Goal: Register for event/course

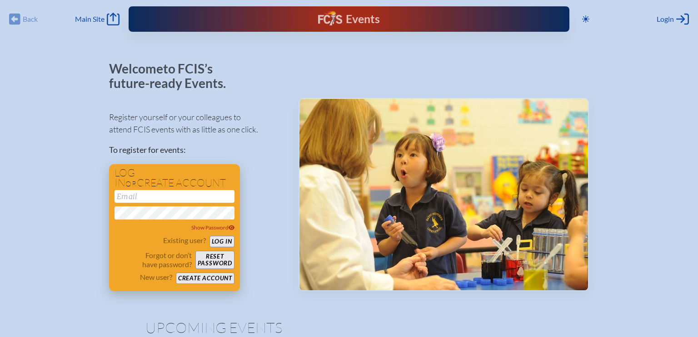
click at [215, 200] on input "email" at bounding box center [174, 196] width 120 height 13
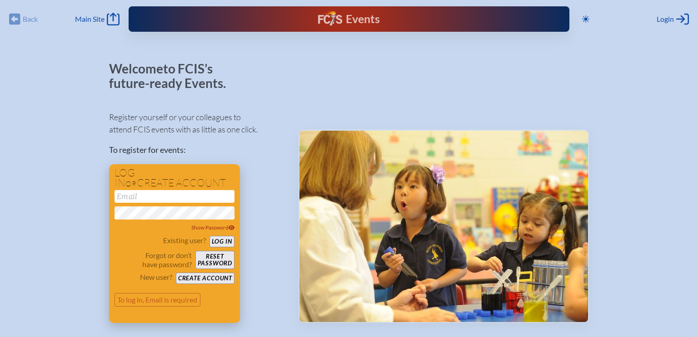
click at [225, 244] on button "Log in" at bounding box center [221, 241] width 25 height 11
click at [222, 244] on button "Log in" at bounding box center [221, 241] width 25 height 11
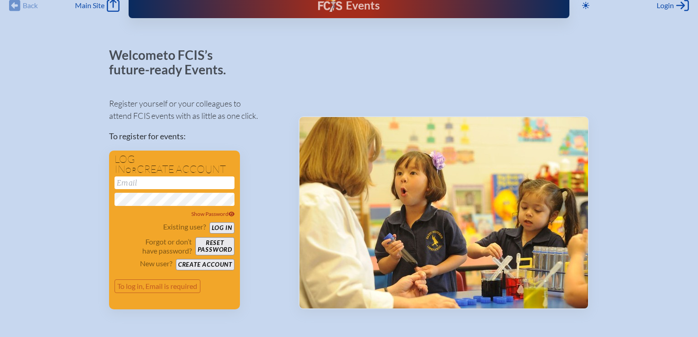
scroll to position [14, 0]
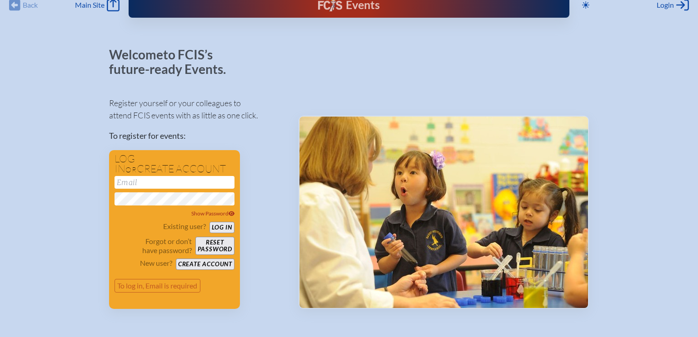
click at [280, 87] on div "Welcome to FCIS’s future-ready Events. Register yourself or your colleagues to …" at bounding box center [196, 179] width 175 height 262
click at [219, 230] on button "Log in" at bounding box center [221, 227] width 25 height 11
click at [216, 266] on button "Create account" at bounding box center [205, 264] width 59 height 11
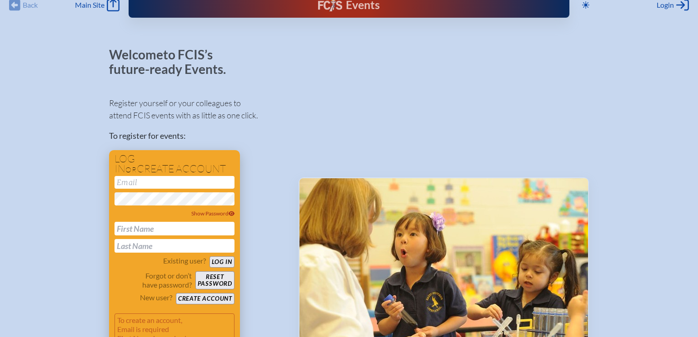
click at [208, 183] on input "email" at bounding box center [174, 182] width 120 height 13
type input "[EMAIL_ADDRESS][DOMAIN_NAME]"
click at [266, 151] on div "Register yourself or your colleagues to attend FCIS events with as little as on…" at bounding box center [196, 230] width 175 height 282
click at [350, 134] on div at bounding box center [443, 209] width 290 height 323
click at [209, 257] on button "Log in" at bounding box center [221, 262] width 25 height 11
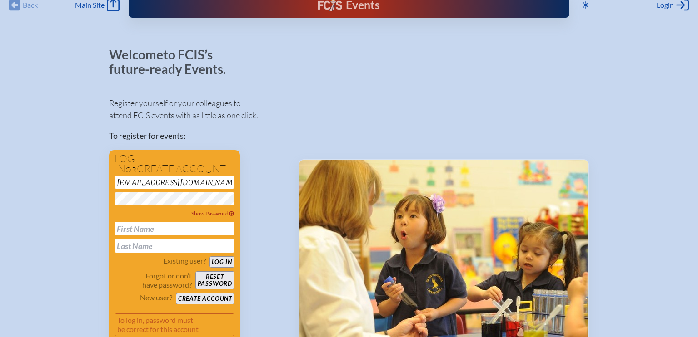
click at [287, 123] on div "Welcome to FCIS’s future-ready Events. Register yourself or your colleagues to …" at bounding box center [349, 200] width 480 height 305
click at [174, 226] on input "text" at bounding box center [174, 229] width 120 height 14
click at [213, 224] on input "Step" at bounding box center [174, 229] width 120 height 14
type input "[PERSON_NAME]"
type input "Englander"
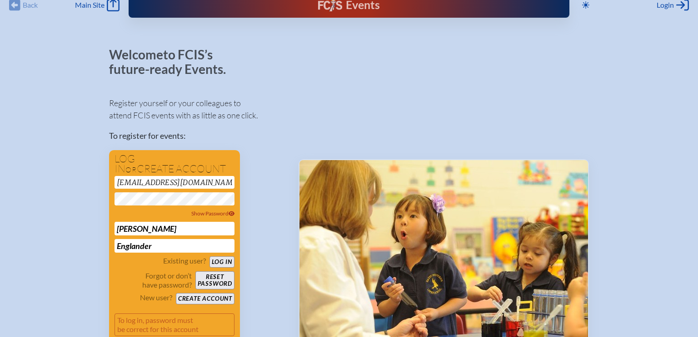
click at [284, 82] on div "Welcome to FCIS’s future-ready Events. Register yourself or your colleagues to …" at bounding box center [349, 200] width 480 height 305
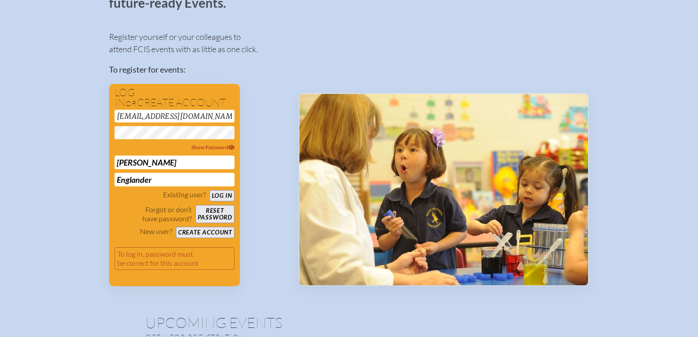
scroll to position [90, 0]
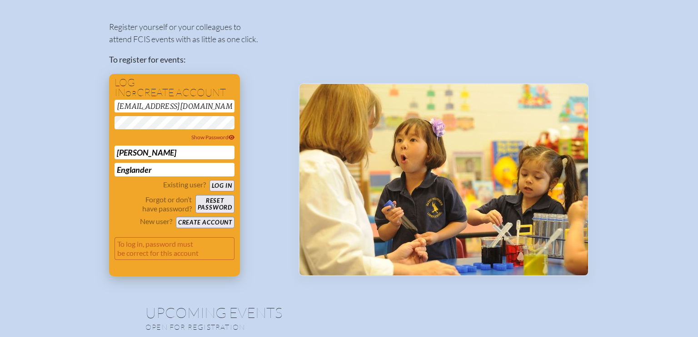
click at [217, 223] on button "Create account" at bounding box center [205, 222] width 59 height 11
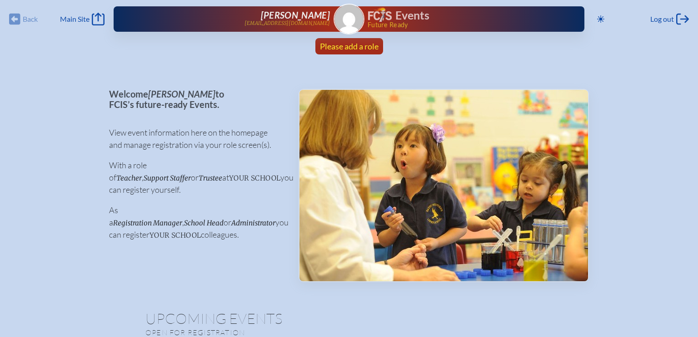
click at [334, 47] on span "Please add a role" at bounding box center [349, 46] width 59 height 10
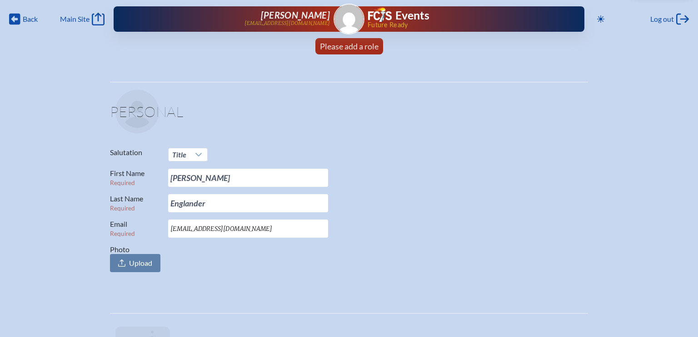
click at [373, 156] on p "Salutation Title" at bounding box center [345, 155] width 471 height 14
click at [426, 138] on fieldset "Personal Salutation Title First Name Required [PERSON_NAME] Last Name Required …" at bounding box center [349, 183] width 478 height 203
click at [29, 21] on span "Back" at bounding box center [30, 19] width 15 height 9
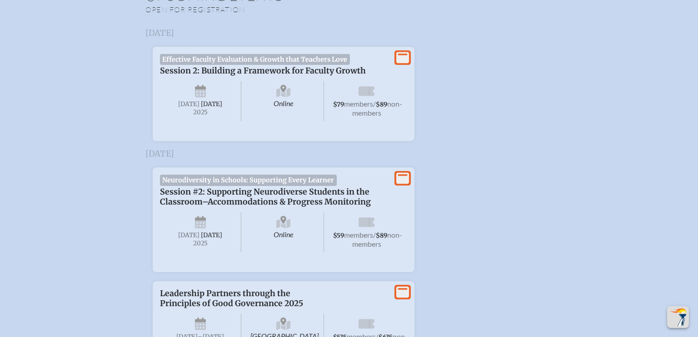
scroll to position [323, 0]
click at [192, 236] on span "[DATE]" at bounding box center [200, 233] width 81 height 40
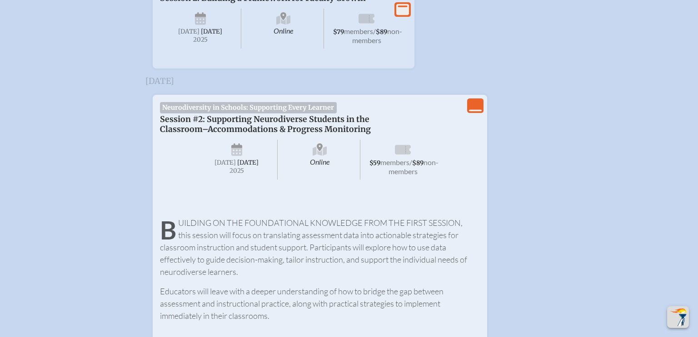
scroll to position [390, 0]
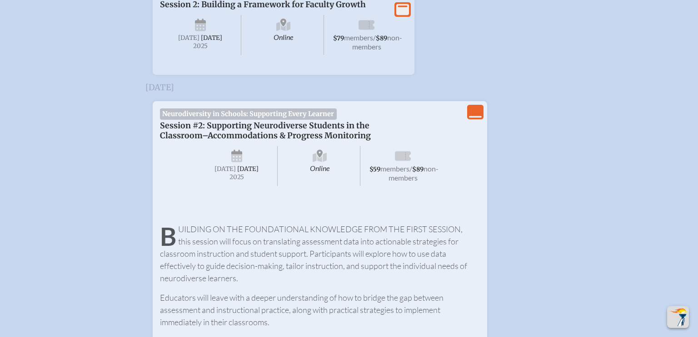
click at [479, 119] on icon "View Less" at bounding box center [475, 112] width 13 height 13
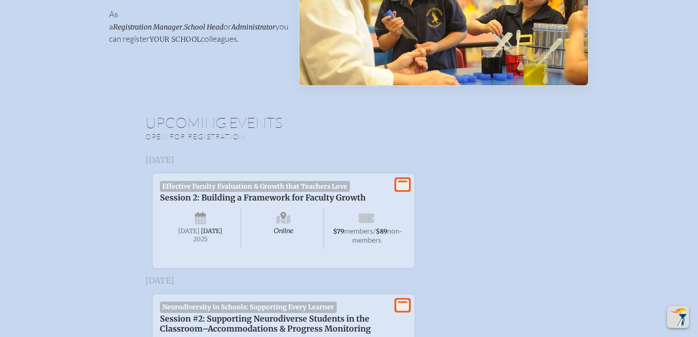
scroll to position [266, 0]
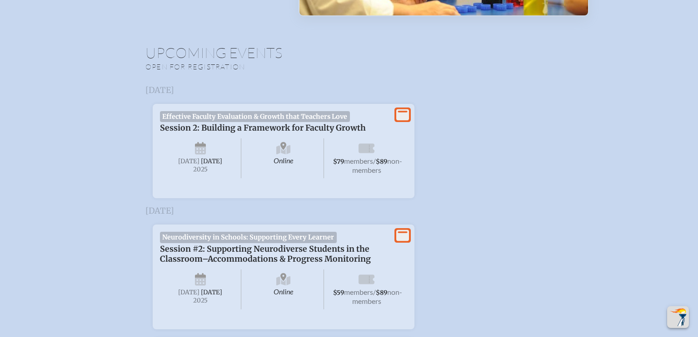
click at [305, 119] on span "Effective Faculty Evaluation & Growth that Teachers Love" at bounding box center [255, 116] width 190 height 11
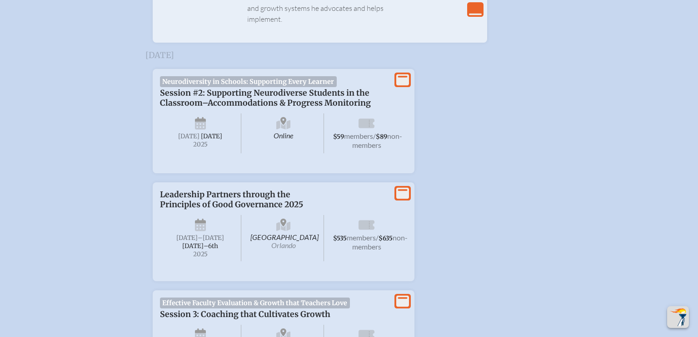
scroll to position [1016, 0]
click at [191, 114] on span "[DATE]" at bounding box center [200, 134] width 81 height 40
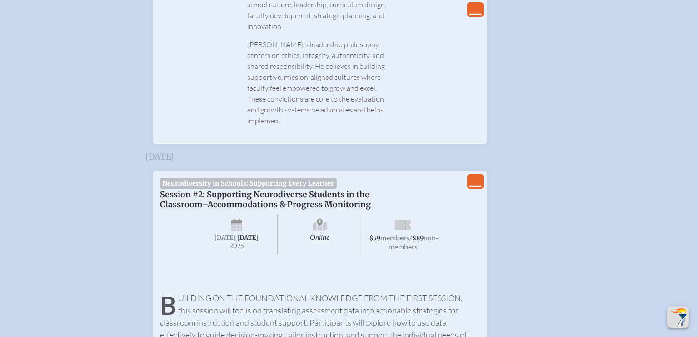
scroll to position [952, 0]
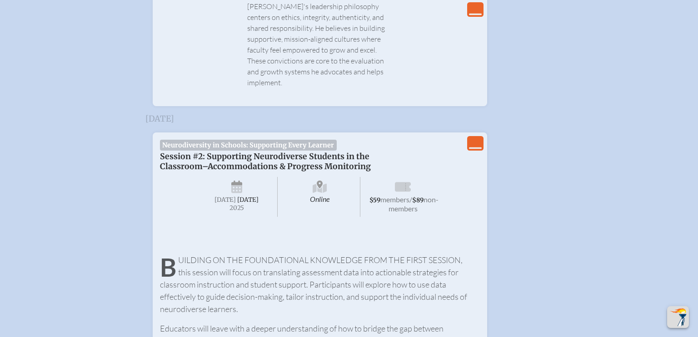
click at [472, 137] on icon "View Less" at bounding box center [475, 143] width 13 height 13
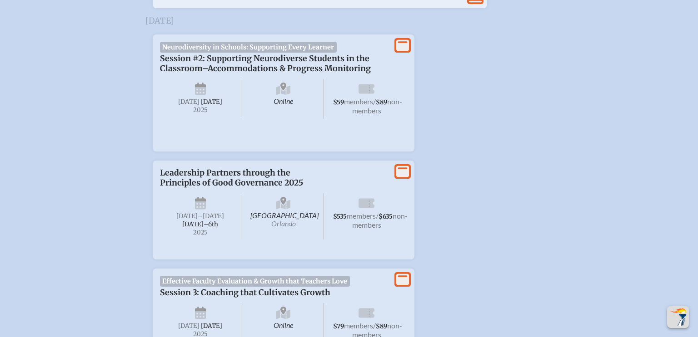
scroll to position [1051, 0]
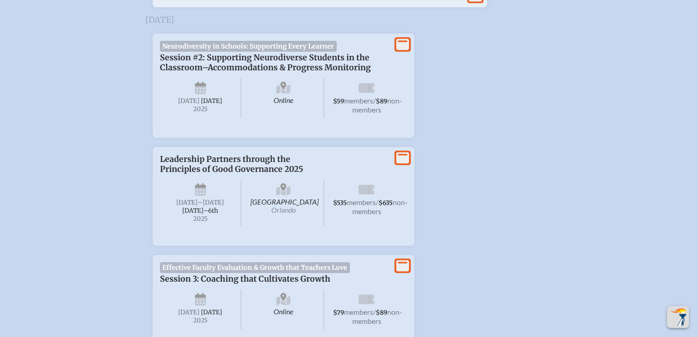
click at [272, 41] on span "Neurodiversity in Schools: Supporting Every Learner" at bounding box center [248, 46] width 177 height 11
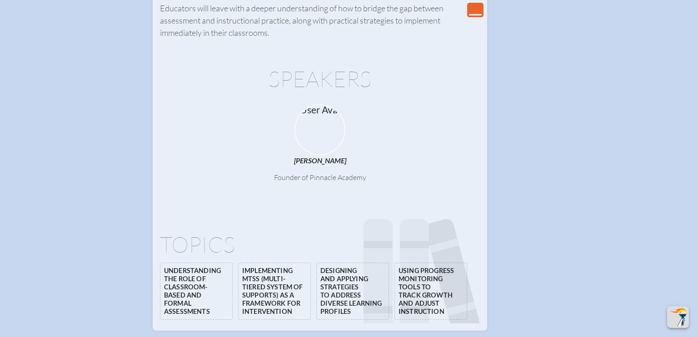
scroll to position [1341, 0]
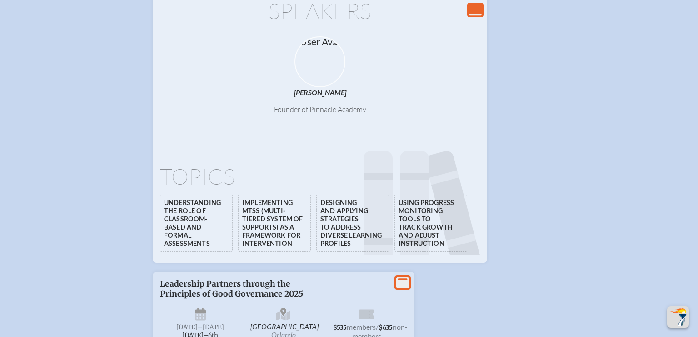
click at [186, 198] on li "Understanding the role of classroom-based and formal assessments" at bounding box center [196, 223] width 73 height 57
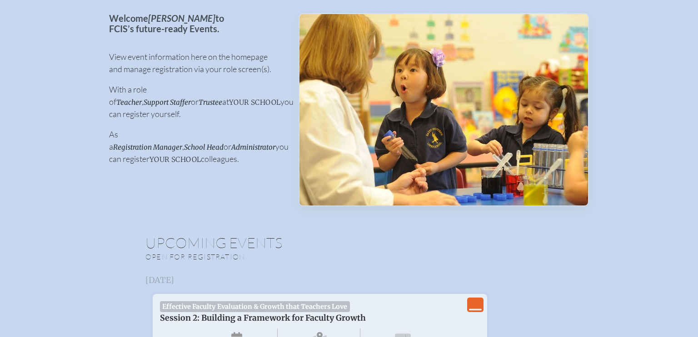
scroll to position [0, 0]
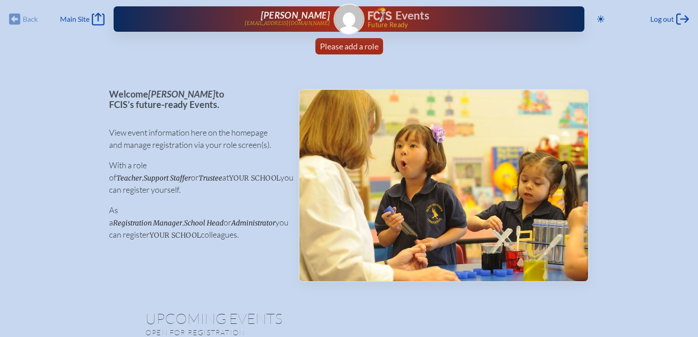
click at [173, 103] on p "Welcome [PERSON_NAME] to FCIS’s future-ready Events." at bounding box center [196, 99] width 175 height 20
click at [422, 175] on img at bounding box center [443, 186] width 288 height 192
click at [229, 181] on span "your school" at bounding box center [254, 178] width 51 height 9
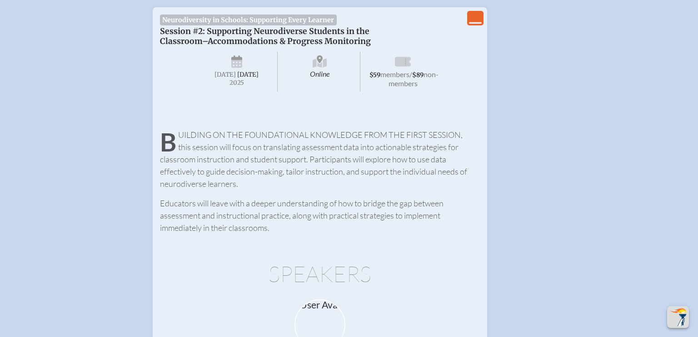
scroll to position [1090, 0]
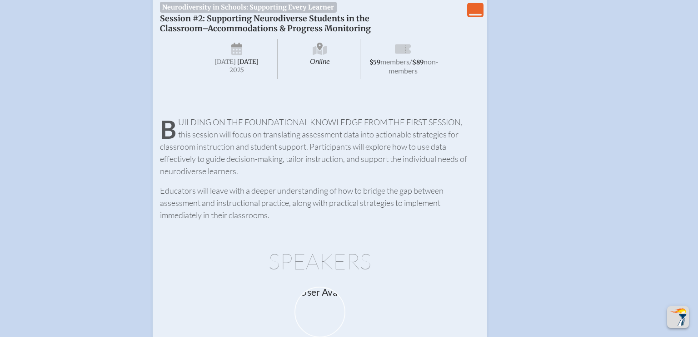
click at [465, 6] on div "Neurodiversity in Schools: Supporting Every Learner Session #2: Supporting Neur…" at bounding box center [320, 47] width 320 height 90
click at [475, 14] on icon at bounding box center [475, 15] width 13 height 2
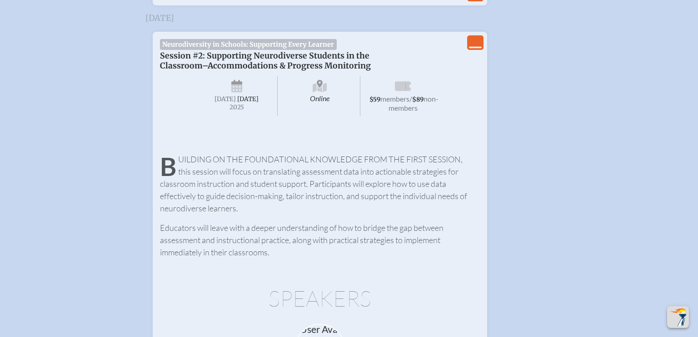
scroll to position [1051, 0]
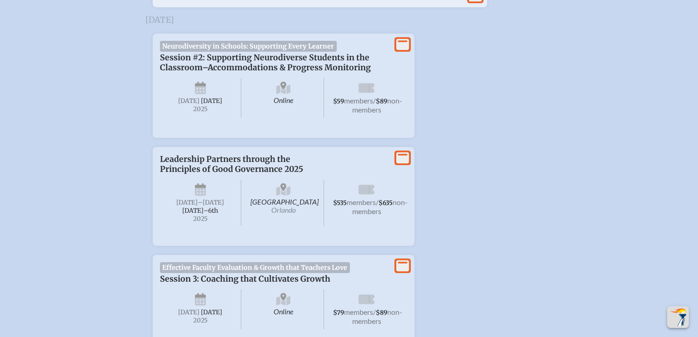
click at [401, 39] on icon at bounding box center [402, 44] width 13 height 11
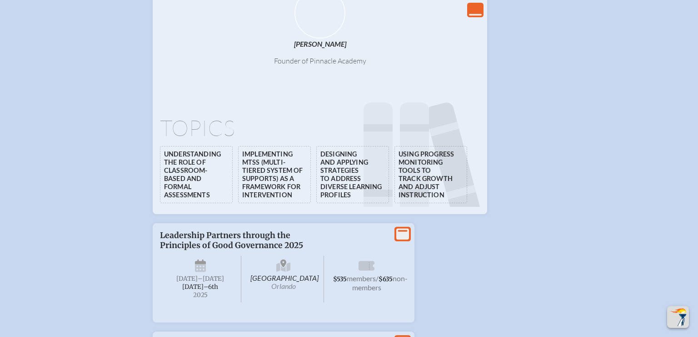
scroll to position [1389, 0]
click at [308, 162] on li "Implementing MTSS (Multi-Tiered System of Supports) as a framework for interven…" at bounding box center [274, 175] width 73 height 57
click at [309, 159] on li "Implementing MTSS (Multi-Tiered System of Supports) as a framework for interven…" at bounding box center [274, 175] width 73 height 57
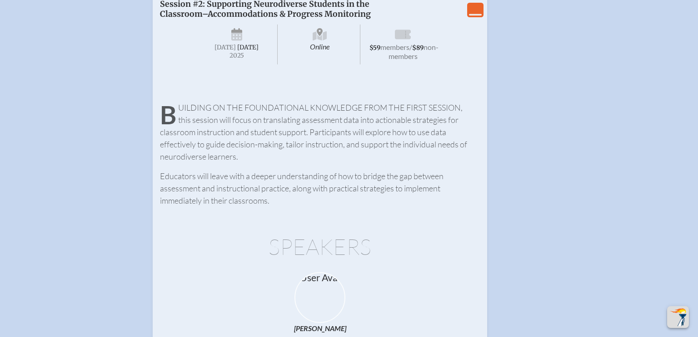
scroll to position [971, 0]
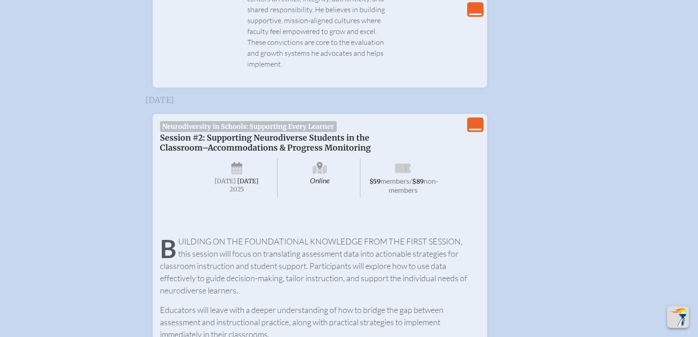
click at [382, 121] on div "Neurodiversity in Schools: Supporting Every Learner Session #2: Supporting Neur…" at bounding box center [320, 166] width 320 height 90
click at [383, 121] on div "Neurodiversity in Schools: Supporting Every Learner Session #2: Supporting Neur…" at bounding box center [320, 166] width 320 height 90
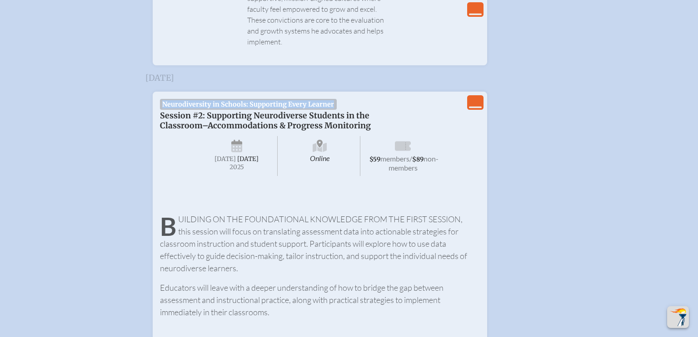
scroll to position [986, 0]
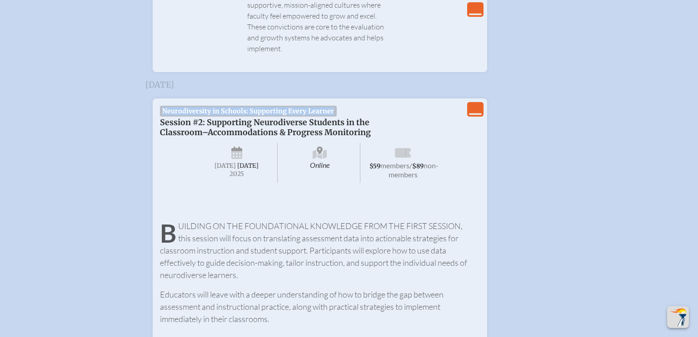
click at [263, 106] on span "Neurodiversity in Schools: Supporting Every Learner" at bounding box center [248, 111] width 177 height 11
click at [238, 138] on div "Online [DATE] $59 members / $89 non-members" at bounding box center [319, 162] width 247 height 49
click at [236, 162] on span "[DATE]" at bounding box center [224, 166] width 21 height 8
drag, startPoint x: 322, startPoint y: 149, endPoint x: 334, endPoint y: 149, distance: 11.8
click at [321, 149] on span "Online" at bounding box center [319, 163] width 81 height 40
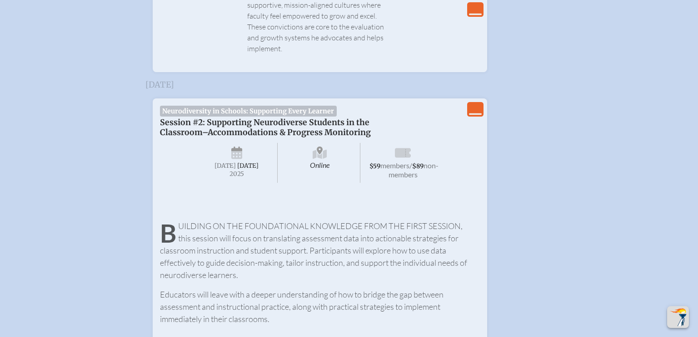
click at [394, 161] on span "non-members" at bounding box center [413, 170] width 50 height 18
drag, startPoint x: 320, startPoint y: 141, endPoint x: 413, endPoint y: 147, distance: 93.3
click at [332, 143] on span "Online" at bounding box center [319, 163] width 81 height 40
drag, startPoint x: 413, startPoint y: 147, endPoint x: 500, endPoint y: 99, distance: 98.8
click at [416, 161] on span "non-members" at bounding box center [413, 170] width 50 height 18
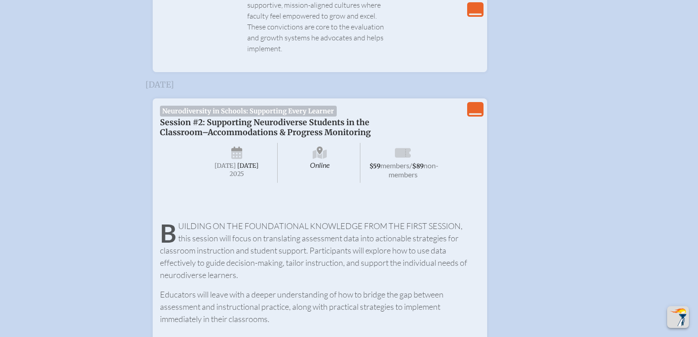
click at [470, 103] on icon "View Less" at bounding box center [475, 109] width 13 height 13
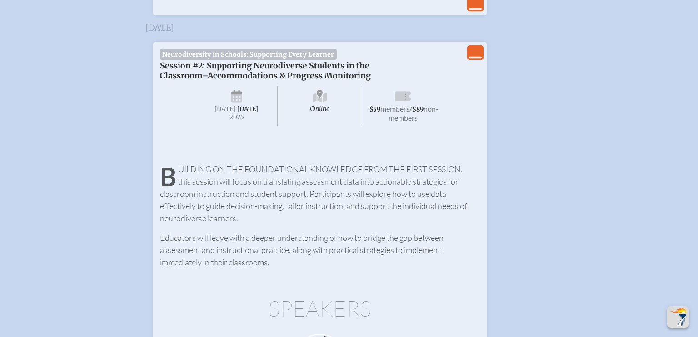
scroll to position [1051, 0]
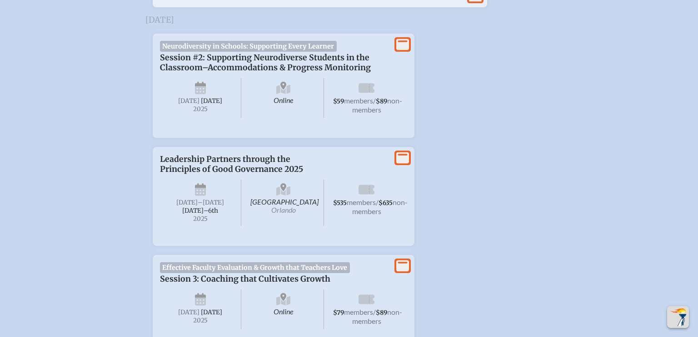
click at [357, 96] on span "members" at bounding box center [358, 100] width 29 height 9
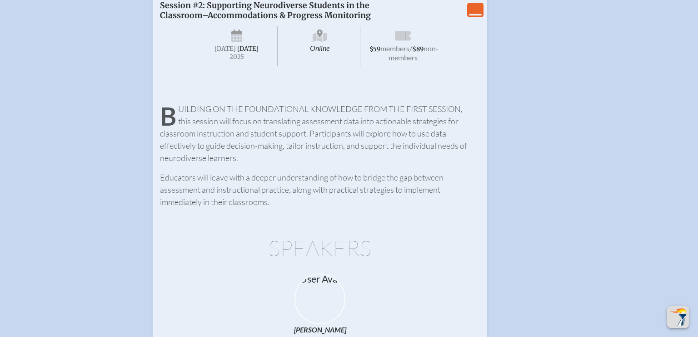
scroll to position [993, 0]
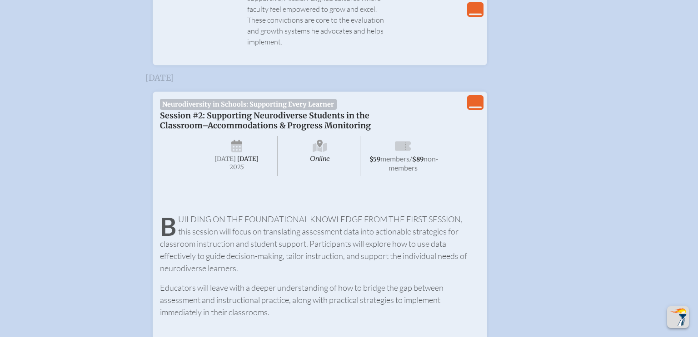
click at [317, 139] on div "Online [DATE] $59 members / $89 non-members" at bounding box center [319, 155] width 247 height 49
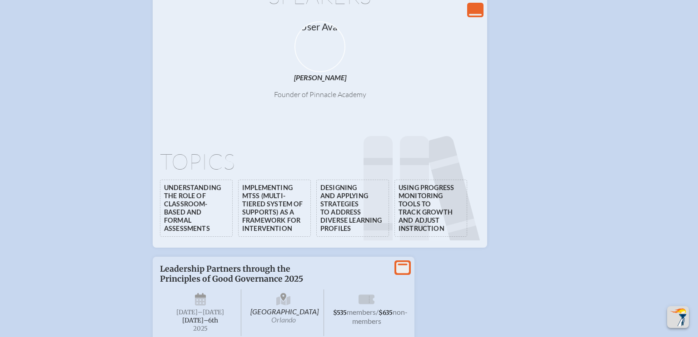
scroll to position [1623, 0]
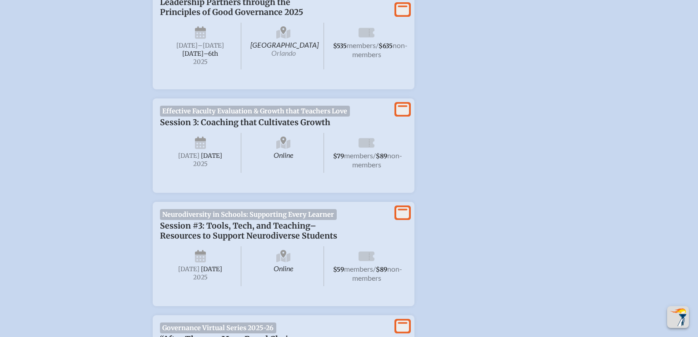
click at [273, 221] on span "Session #3: Tools, Tech, and Teaching–Resources to Support Neurodiverse Students" at bounding box center [248, 231] width 177 height 20
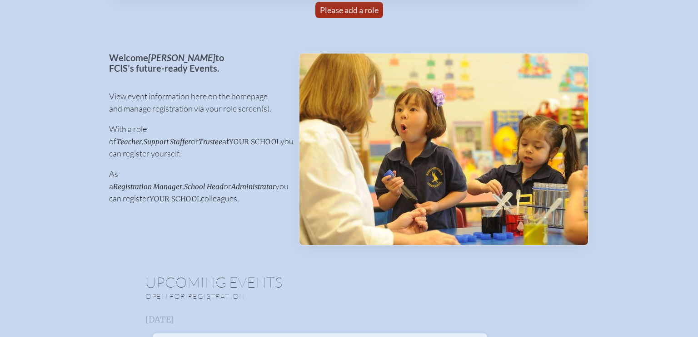
scroll to position [0, 0]
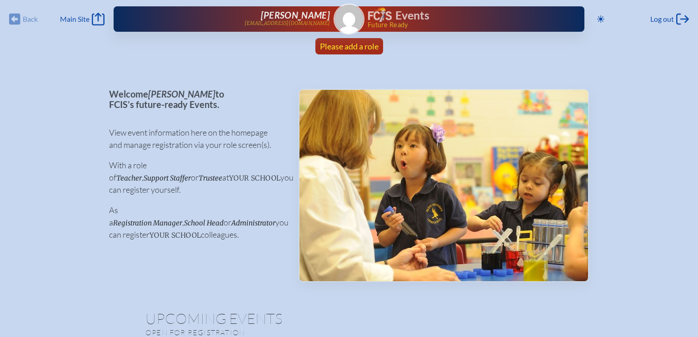
click at [338, 46] on span "Please add a role" at bounding box center [349, 46] width 59 height 10
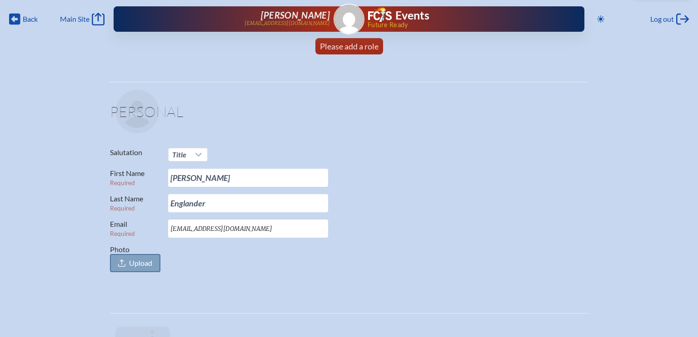
click at [138, 268] on span "Upload" at bounding box center [135, 263] width 50 height 18
click at [0, 0] on input "Photo Upload" at bounding box center [0, 0] width 0 height 0
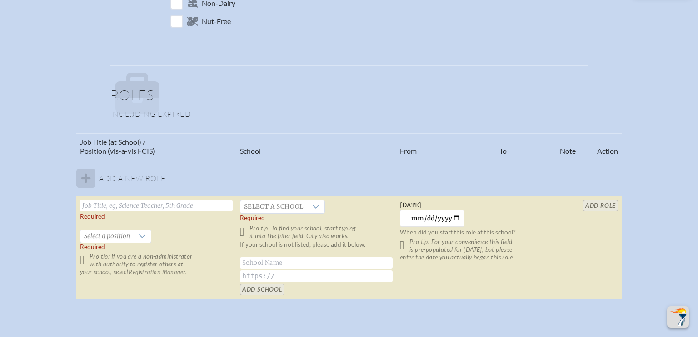
scroll to position [466, 0]
click at [190, 204] on input "text" at bounding box center [156, 205] width 153 height 11
click at [203, 188] on tbody "Add a new role Required   Select a position Required Pro tip: If you are a non-…" at bounding box center [348, 229] width 545 height 140
click at [181, 203] on input "text" at bounding box center [156, 205] width 153 height 11
type input "Director of [GEOGRAPHIC_DATA]"
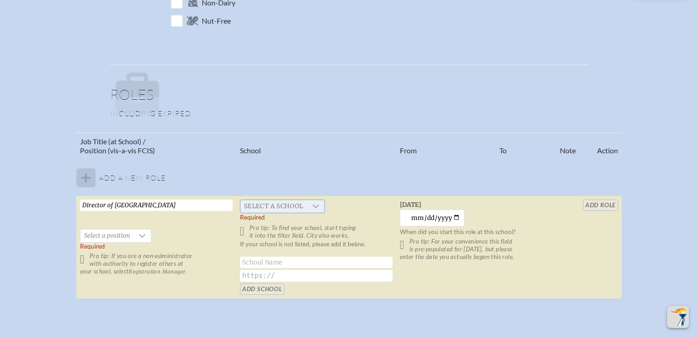
click at [269, 204] on span "Select a school" at bounding box center [273, 206] width 67 height 13
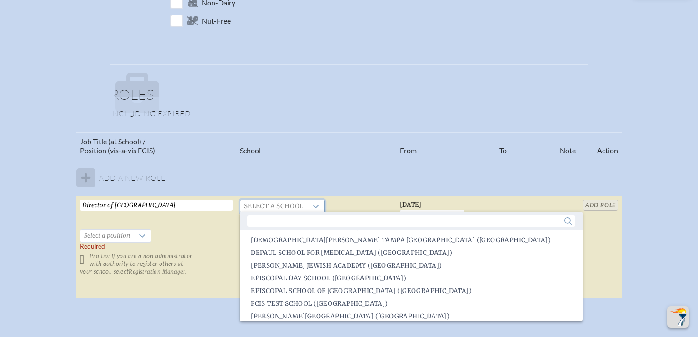
scroll to position [515, 0]
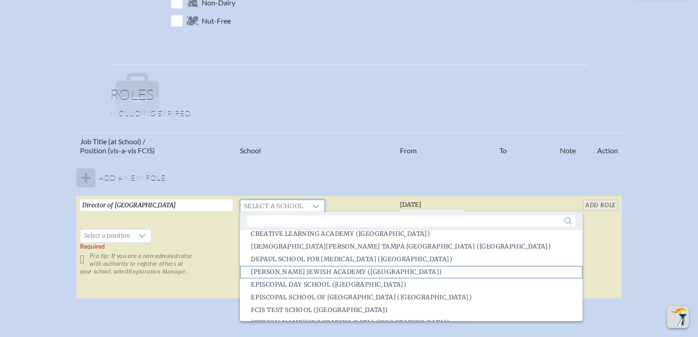
click at [291, 271] on span "[PERSON_NAME] Jewish Academy ([GEOGRAPHIC_DATA])" at bounding box center [346, 272] width 191 height 9
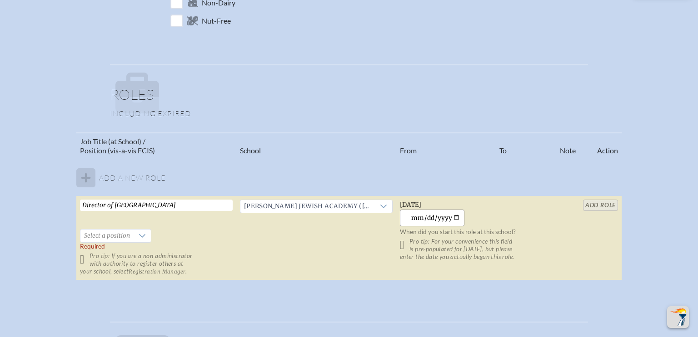
click at [447, 211] on input "[DATE]" at bounding box center [432, 218] width 65 height 17
click at [456, 215] on input "[DATE]" at bounding box center [432, 218] width 65 height 17
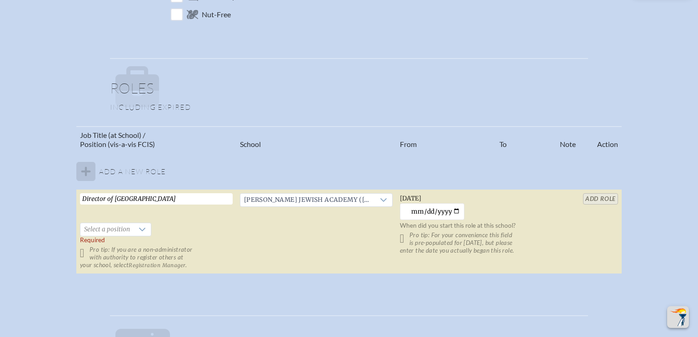
scroll to position [481, 0]
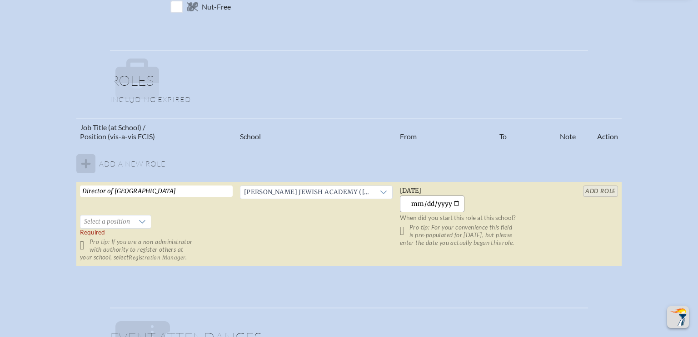
click at [460, 203] on input "[DATE]" at bounding box center [432, 204] width 65 height 17
click at [458, 203] on input "[DATE]" at bounding box center [432, 204] width 65 height 17
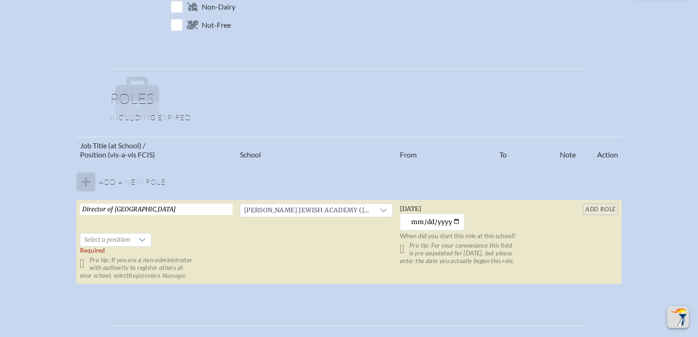
scroll to position [401, 0]
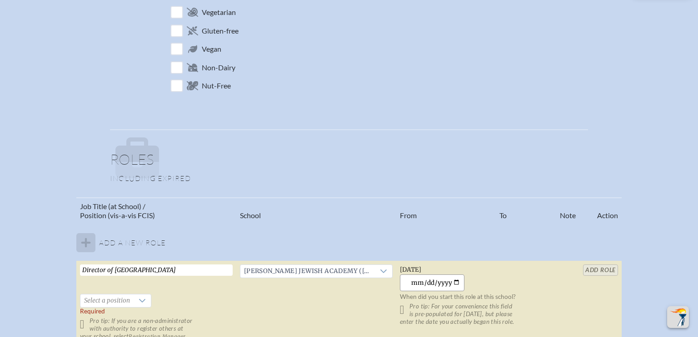
click at [445, 287] on input "[DATE]" at bounding box center [432, 283] width 65 height 17
click at [448, 282] on input "[DATE]" at bounding box center [432, 283] width 65 height 17
click at [424, 284] on input "[DATE]" at bounding box center [432, 283] width 65 height 17
click at [454, 282] on input "[DATE]" at bounding box center [432, 283] width 65 height 17
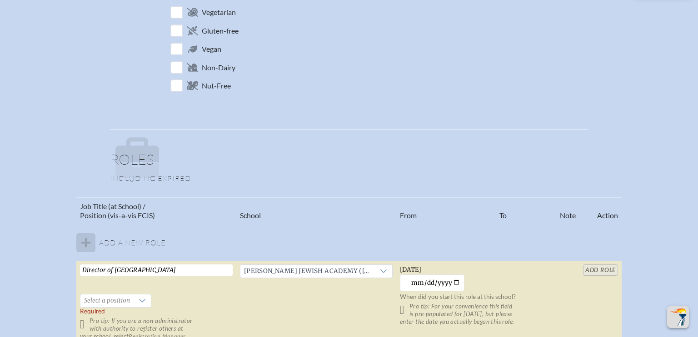
type input "[DATE]"
click at [532, 167] on p at bounding box center [351, 160] width 472 height 44
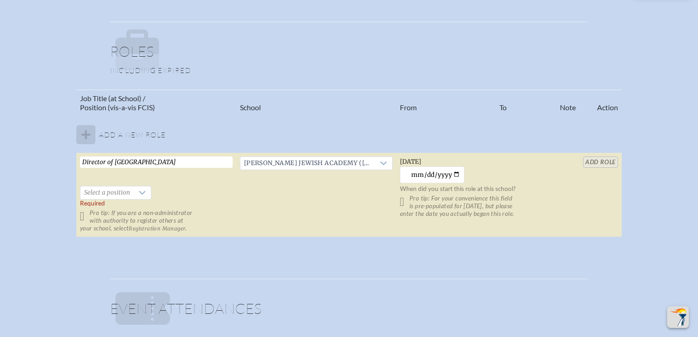
scroll to position [523, 0]
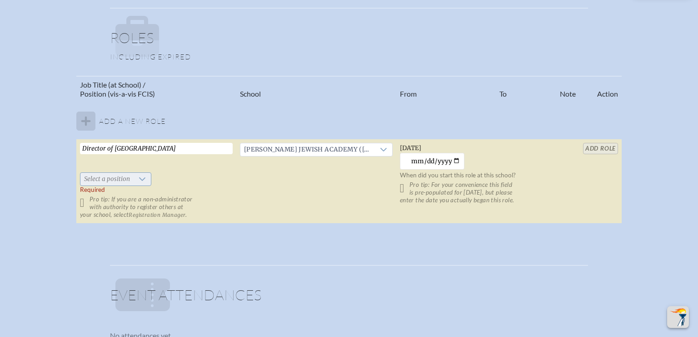
click at [123, 176] on span "Select a position" at bounding box center [106, 179] width 53 height 13
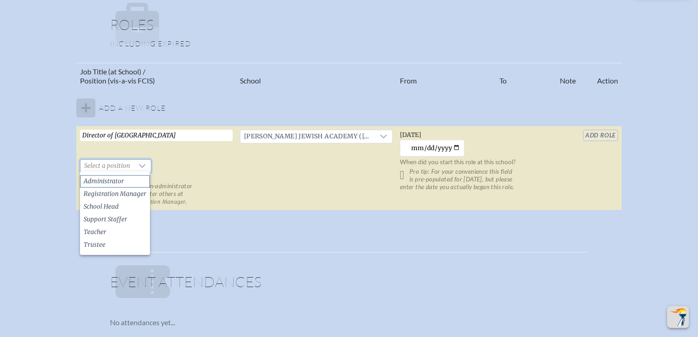
scroll to position [537, 0]
click at [127, 181] on li "Administrator" at bounding box center [115, 180] width 70 height 13
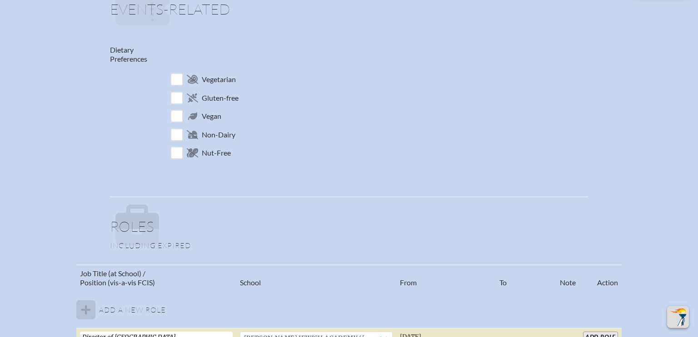
scroll to position [406, 0]
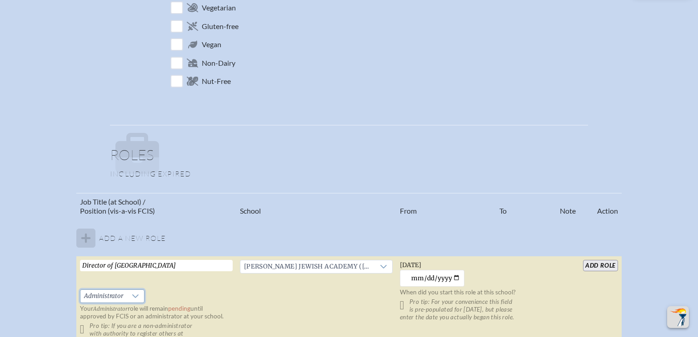
click at [81, 238] on tbody "Add a new role Director of Academics Lower School   Administrator Your Administ…" at bounding box center [348, 285] width 545 height 131
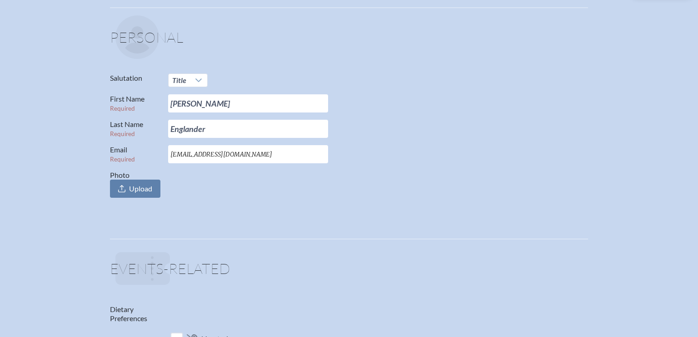
scroll to position [0, 0]
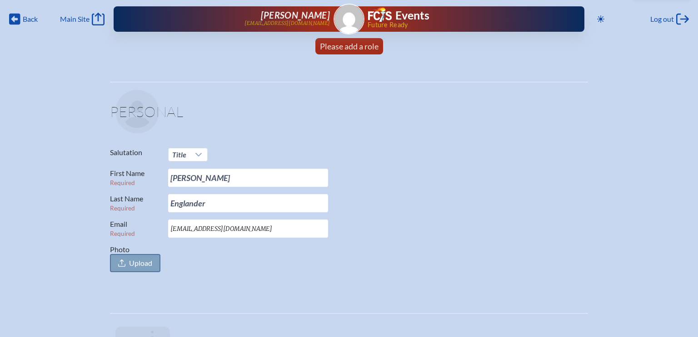
click at [124, 262] on icon at bounding box center [121, 263] width 7 height 7
click at [0, 0] on input "Photo Upload" at bounding box center [0, 0] width 0 height 0
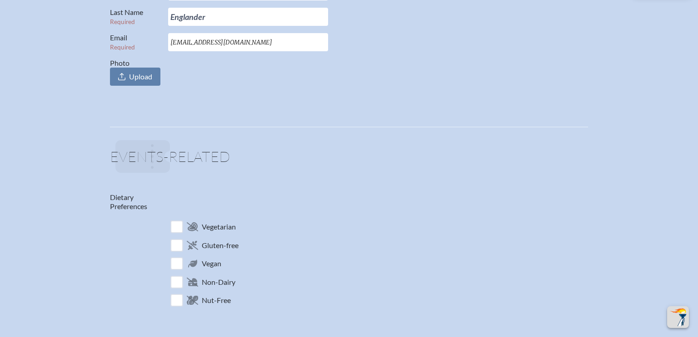
scroll to position [356, 0]
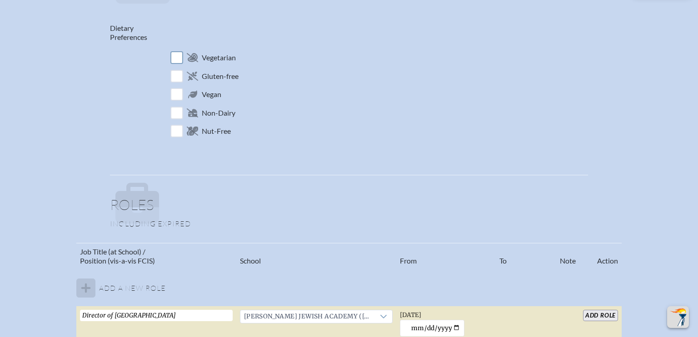
click at [181, 56] on input "checkbox" at bounding box center [177, 58] width 16 height 16
checkbox input "true"
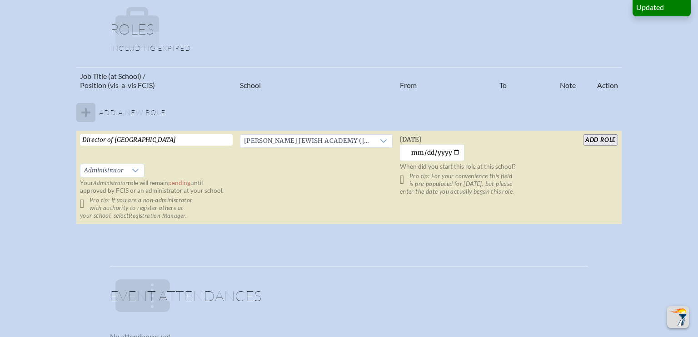
scroll to position [656, 0]
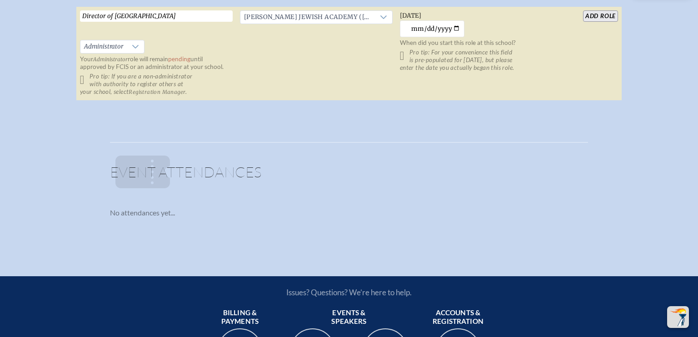
click at [193, 181] on p at bounding box center [351, 172] width 472 height 44
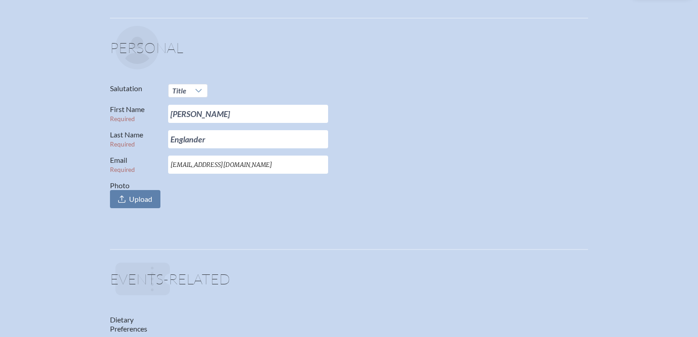
scroll to position [0, 0]
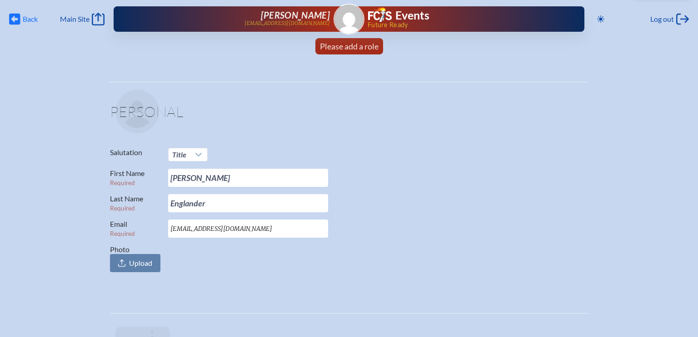
click at [22, 14] on div "Back Back Main Site Main Site Toggle to Dark Mode Log out Log out [PERSON_NAME]…" at bounding box center [348, 16] width 687 height 33
click at [24, 19] on span "Back" at bounding box center [30, 19] width 15 height 9
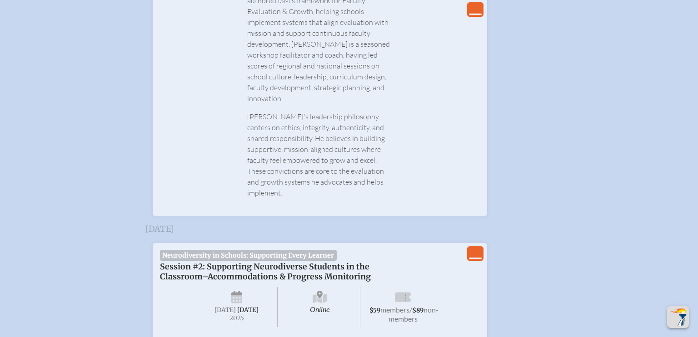
scroll to position [1016, 0]
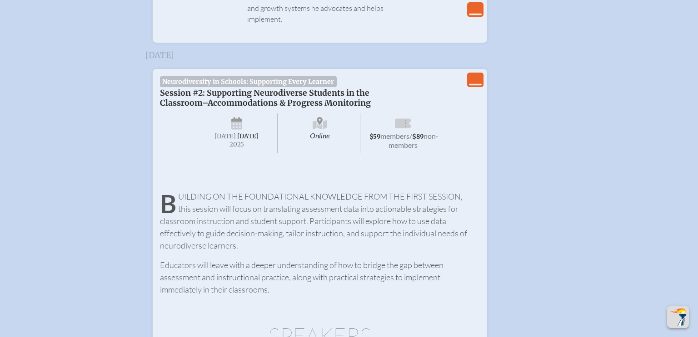
click at [291, 88] on span "Session #2: Supporting Neurodiverse Students in the Classroom–Accommodations & …" at bounding box center [265, 98] width 211 height 20
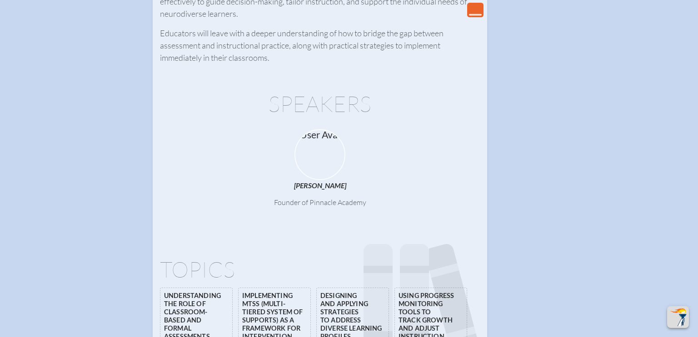
scroll to position [1576, 0]
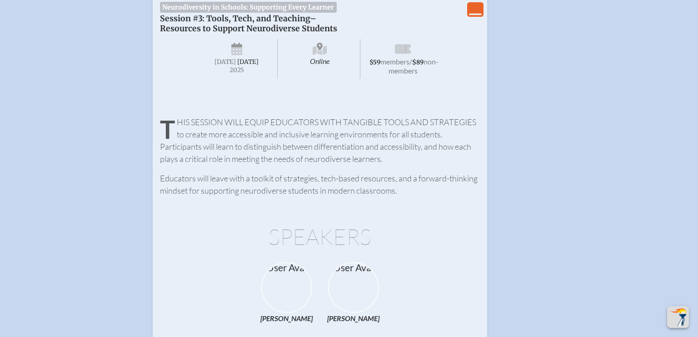
click at [475, 7] on icon "View Less" at bounding box center [475, 9] width 13 height 13
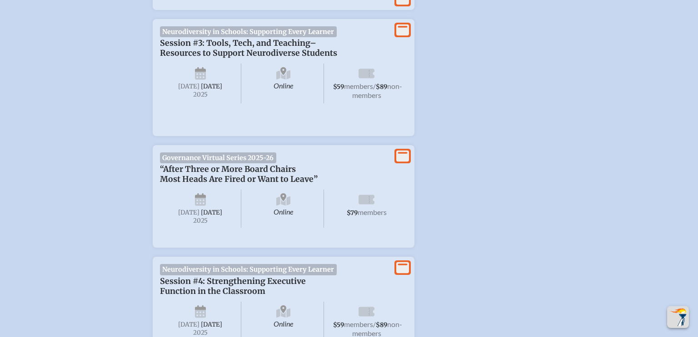
scroll to position [1806, 0]
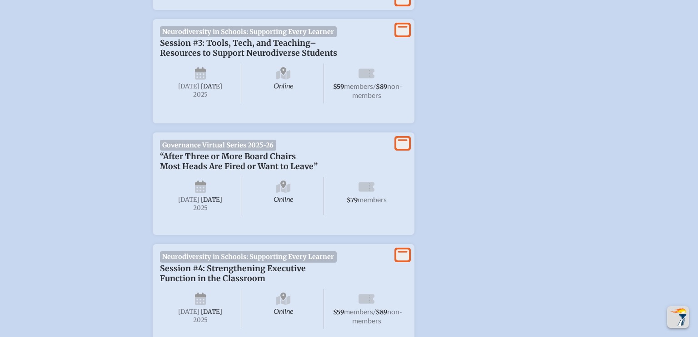
click at [234, 140] on span "Governance Virtual Series 2025-26" at bounding box center [218, 145] width 116 height 11
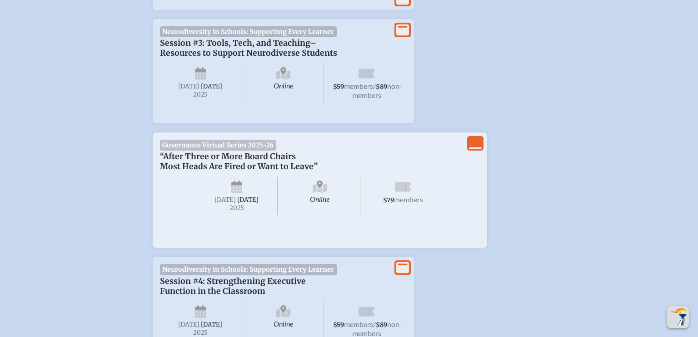
click at [236, 196] on span "[DATE]" at bounding box center [224, 200] width 21 height 8
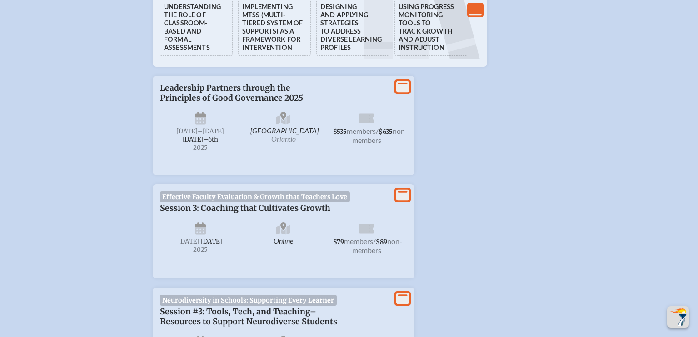
scroll to position [1458, 0]
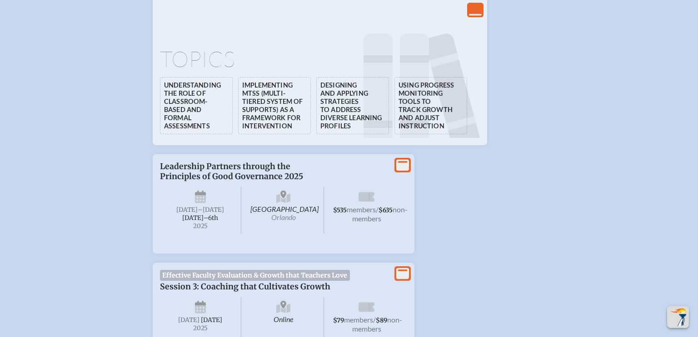
click at [207, 187] on span "[DATE] –[DATE]–⁠6th , 2025" at bounding box center [200, 210] width 81 height 47
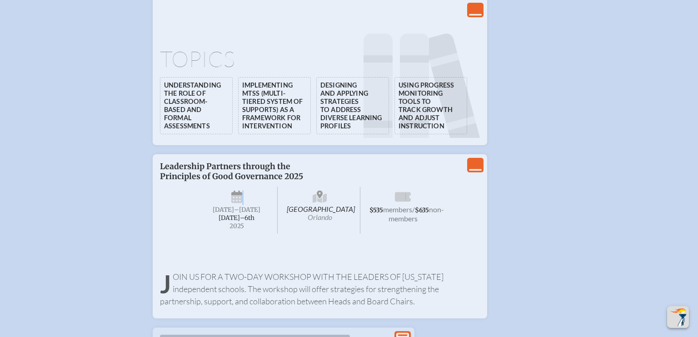
click at [207, 187] on span "[DATE] –[DATE]–⁠6th , 2025" at bounding box center [236, 210] width 81 height 47
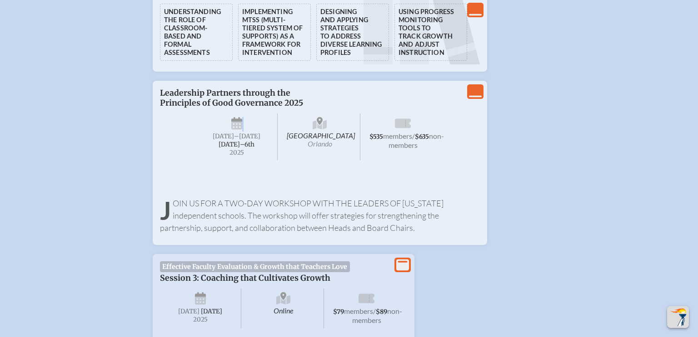
scroll to position [1601, 0]
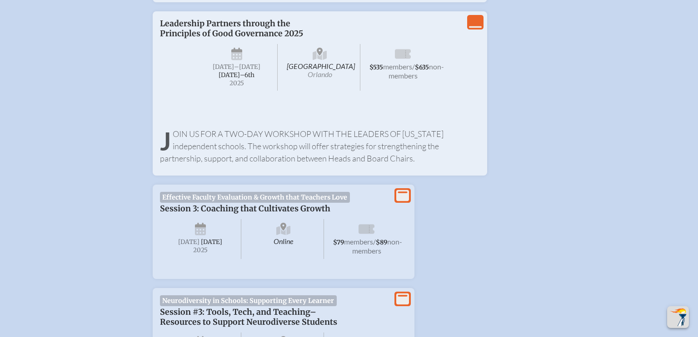
click at [198, 228] on icon at bounding box center [200, 232] width 11 height 8
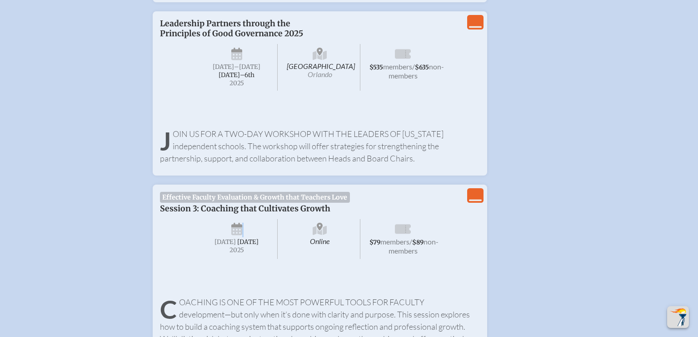
click at [198, 220] on span "[DATE]" at bounding box center [236, 239] width 81 height 40
click at [206, 148] on p "Join us for a two-day workshop with the leaders of [US_STATE] independent schoo…" at bounding box center [320, 146] width 320 height 37
click at [228, 63] on span "[DATE]" at bounding box center [223, 67] width 21 height 8
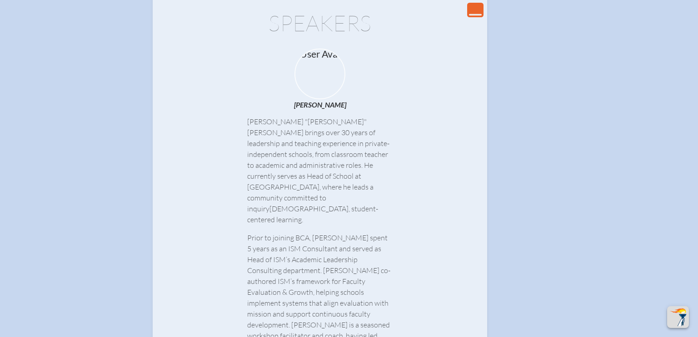
scroll to position [2285, 0]
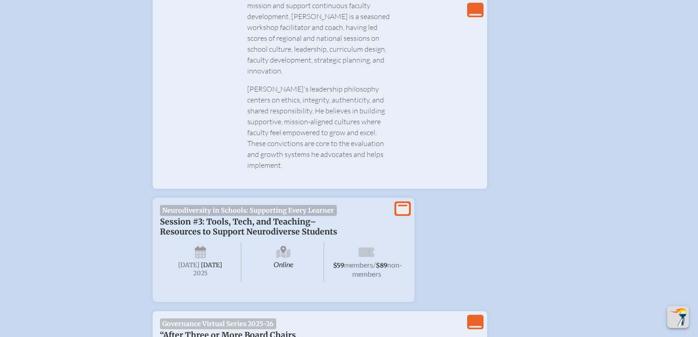
click at [330, 217] on p "Session #3: Tools, Tech, and Teaching–Resources to Support Neurodiverse Students" at bounding box center [274, 227] width 229 height 20
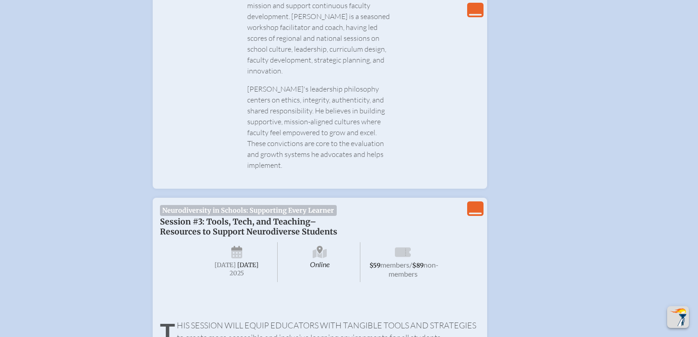
click at [298, 217] on span "Session #3: Tools, Tech, and Teaching–Resources to Support Neurodiverse Students" at bounding box center [248, 227] width 177 height 20
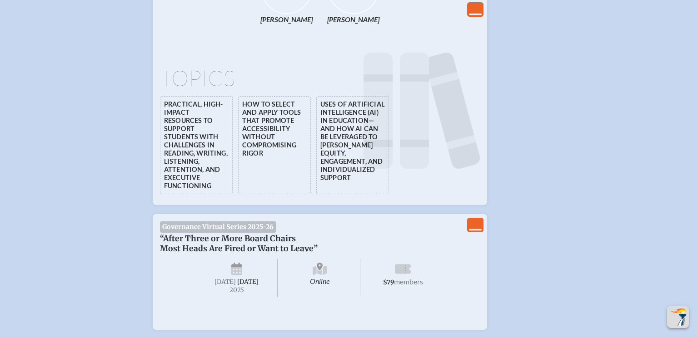
scroll to position [2724, 0]
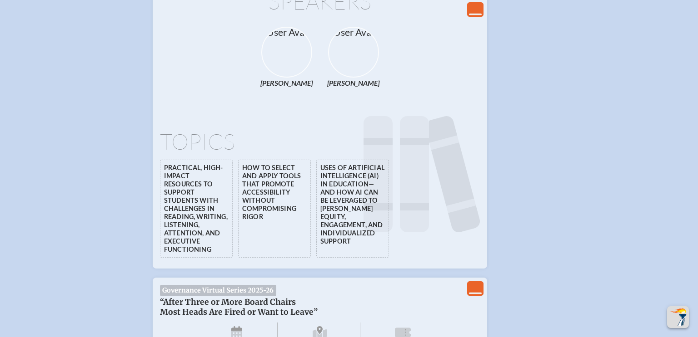
click at [242, 297] on span "“After Three or More Board Chairs Most Heads Are Fired or Want to Leave”" at bounding box center [239, 307] width 158 height 20
click at [248, 285] on span "Governance Virtual Series 2025-26" at bounding box center [218, 290] width 116 height 11
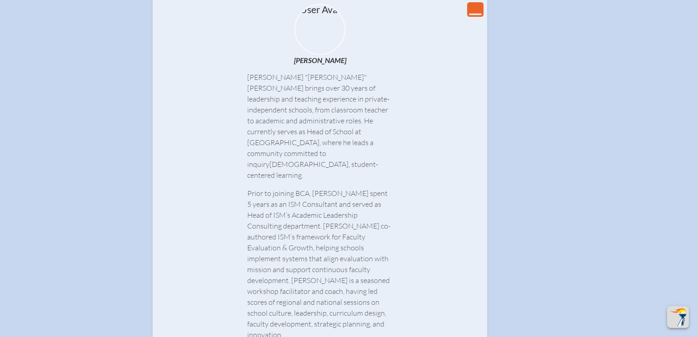
click at [302, 165] on div "Michael "Mike" Gwaltney brings over 30 years of leadership and teaching experie…" at bounding box center [319, 253] width 145 height 363
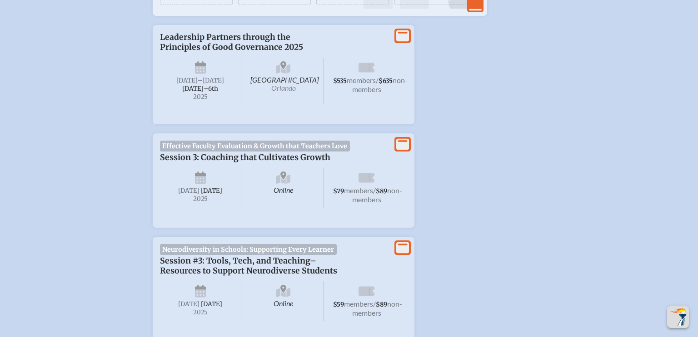
click at [302, 168] on span "Online" at bounding box center [283, 188] width 81 height 40
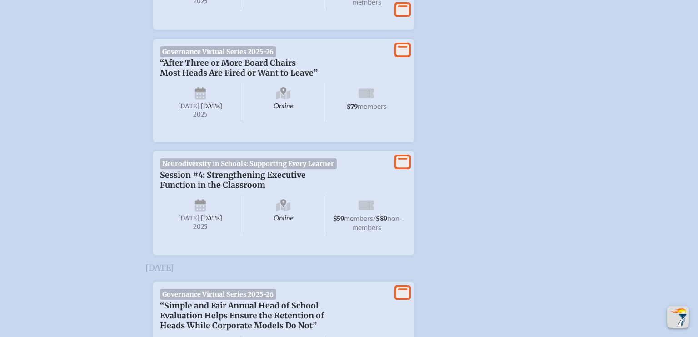
scroll to position [2999, 0]
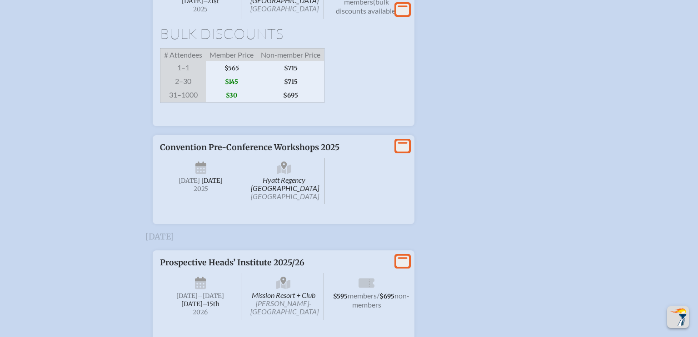
click at [354, 208] on span at bounding box center [283, 212] width 247 height 9
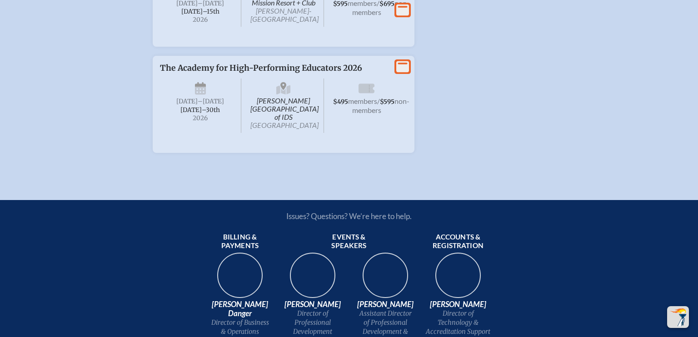
scroll to position [3451, 0]
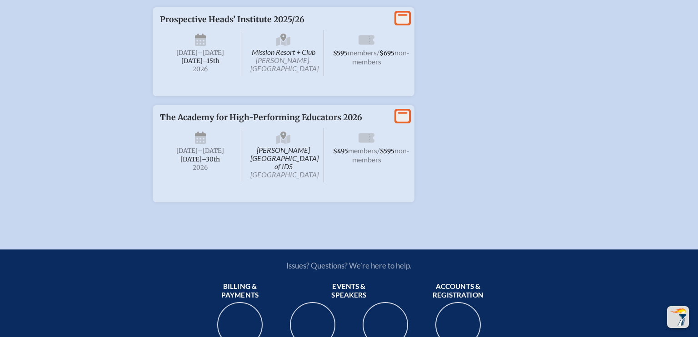
click at [333, 41] on span "$595 members / $695 non-members" at bounding box center [366, 53] width 81 height 47
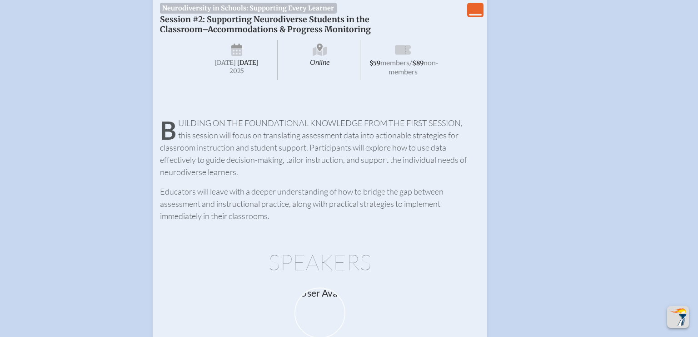
scroll to position [957, 0]
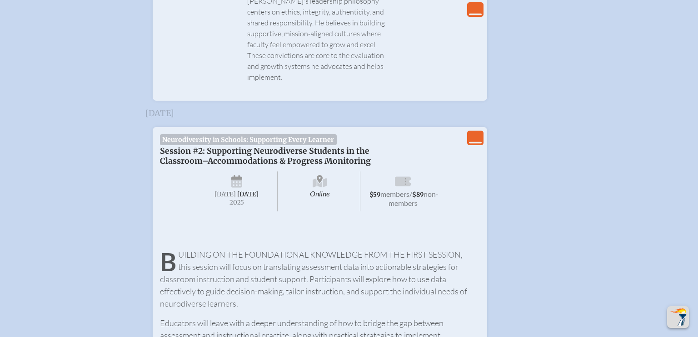
click at [239, 146] on span "Session #2: Supporting Neurodiverse Students in the Classroom–Accommodations & …" at bounding box center [265, 156] width 211 height 20
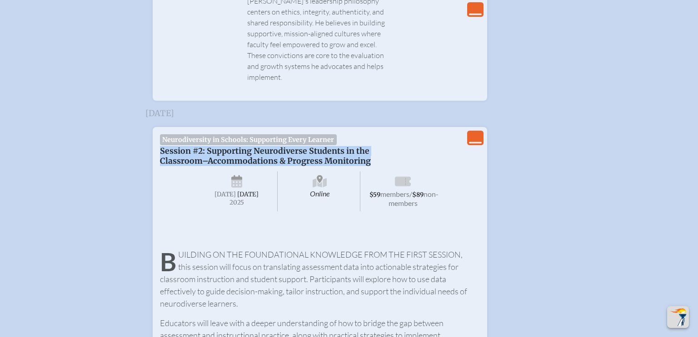
click at [239, 146] on span "Session #2: Supporting Neurodiverse Students in the Classroom–Accommodations & …" at bounding box center [265, 156] width 211 height 20
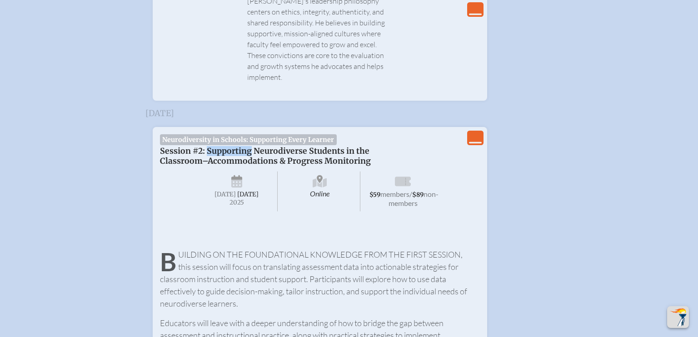
click at [239, 146] on span "Session #2: Supporting Neurodiverse Students in the Classroom–Accommodations & …" at bounding box center [265, 156] width 211 height 20
click at [241, 134] on span "Neurodiversity in Schools: Supporting Every Learner" at bounding box center [248, 139] width 177 height 11
click at [240, 134] on span "Neurodiversity in Schools: Supporting Every Learner" at bounding box center [248, 139] width 177 height 11
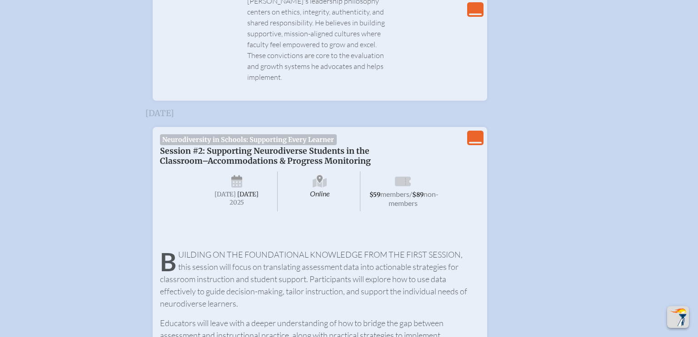
click at [348, 172] on span "Online" at bounding box center [319, 192] width 81 height 40
click at [403, 175] on icon at bounding box center [403, 182] width 16 height 15
click at [311, 172] on span "Online" at bounding box center [319, 192] width 81 height 40
click at [261, 172] on span "[DATE]" at bounding box center [236, 192] width 81 height 40
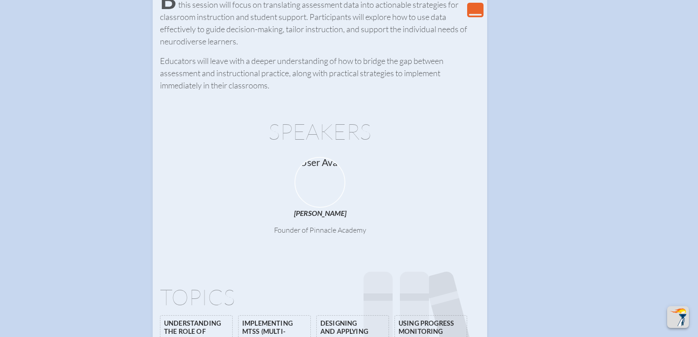
scroll to position [1305, 0]
